Goal: Transaction & Acquisition: Purchase product/service

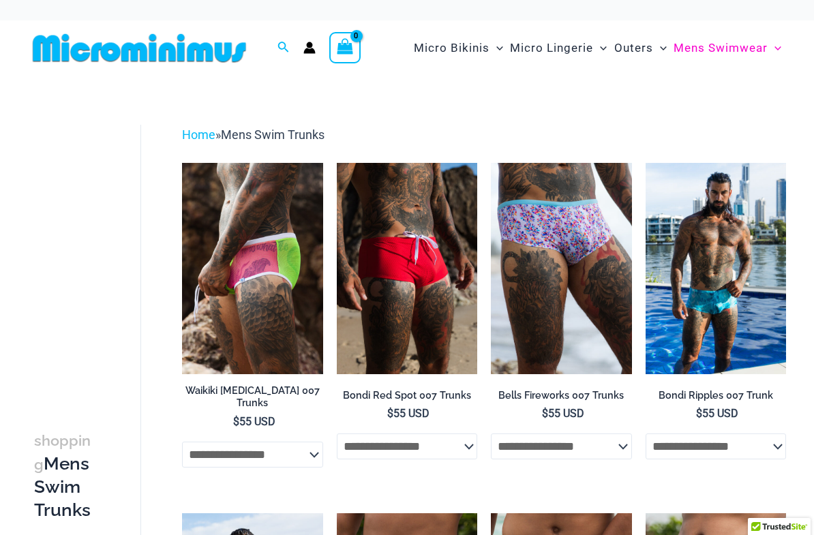
click at [198, 139] on link "Home" at bounding box center [198, 134] width 33 height 14
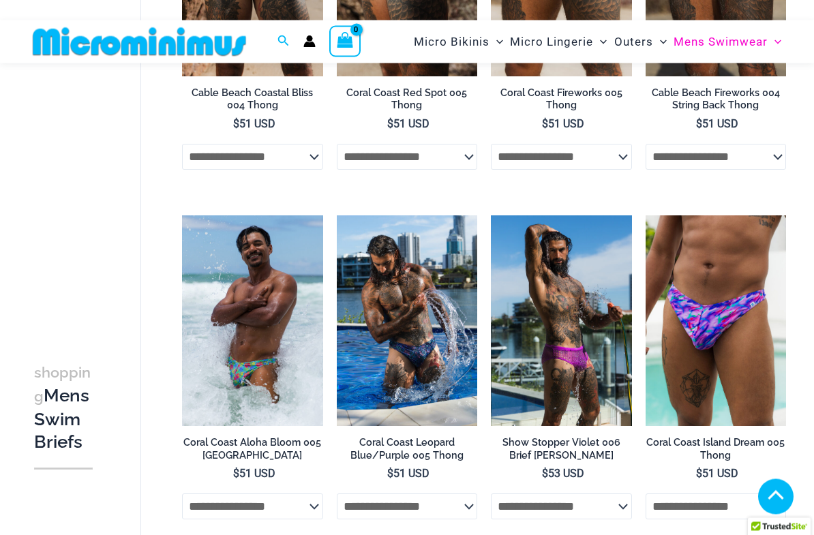
scroll to position [286, 0]
click at [182, 215] on img at bounding box center [182, 215] width 0 height 0
click at [337, 215] on img at bounding box center [337, 215] width 0 height 0
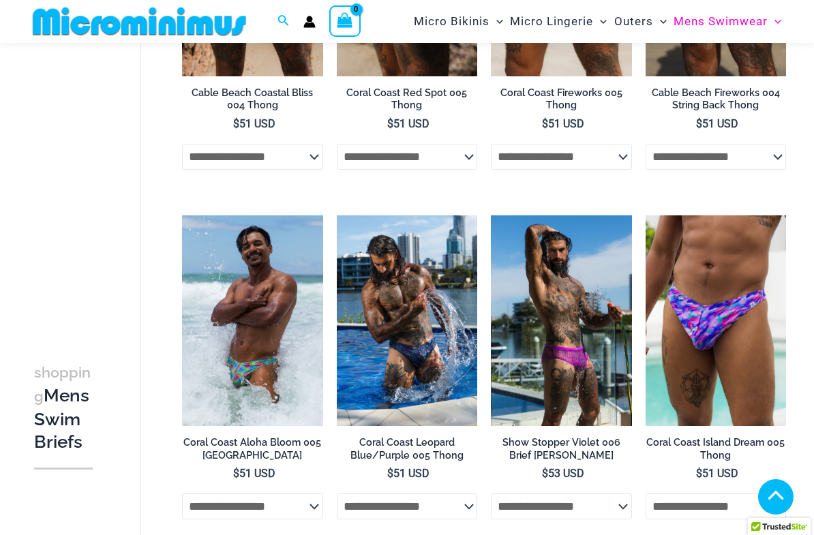
click at [337, 215] on img at bounding box center [337, 215] width 0 height 0
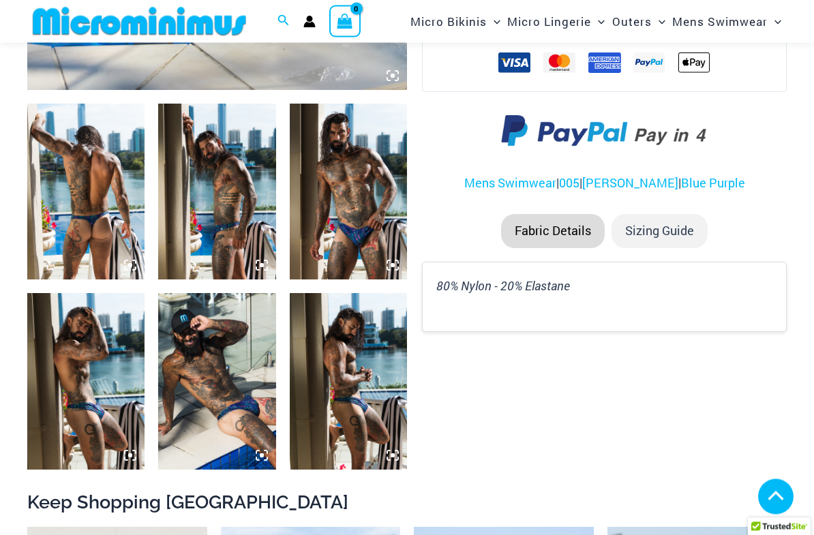
scroll to position [563, 0]
click at [91, 195] on img at bounding box center [85, 192] width 117 height 176
click at [186, 364] on img at bounding box center [216, 381] width 117 height 176
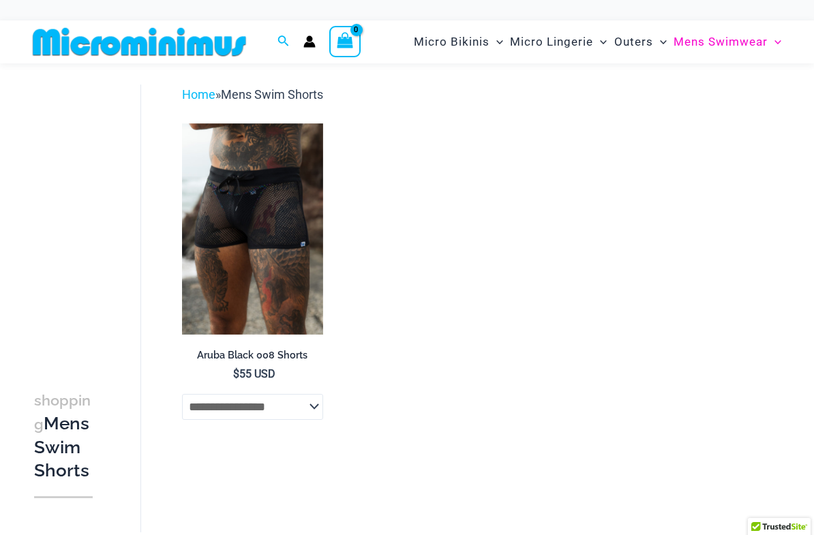
scroll to position [42, 0]
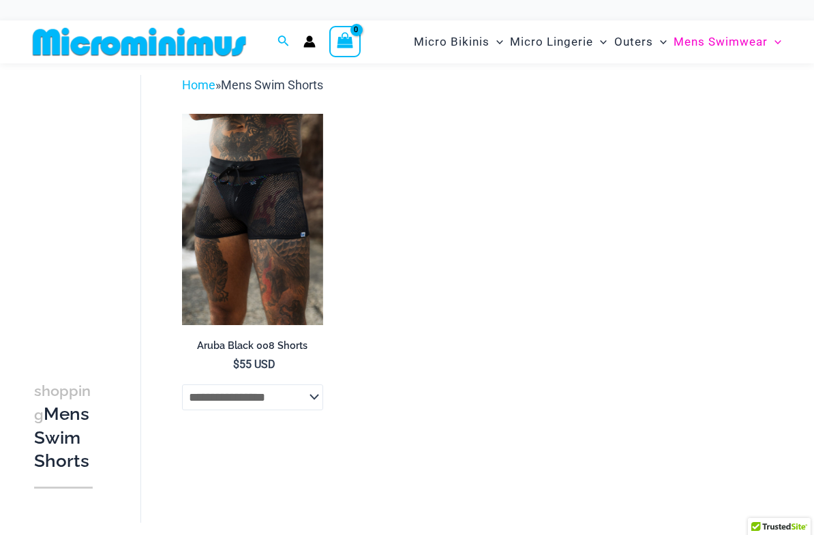
click at [182, 114] on img at bounding box center [182, 114] width 0 height 0
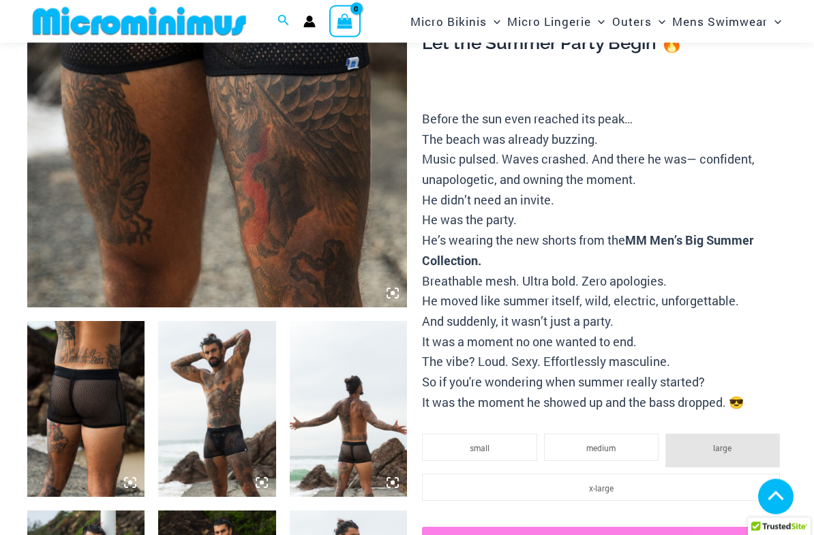
scroll to position [325, 0]
